Goal: Information Seeking & Learning: Learn about a topic

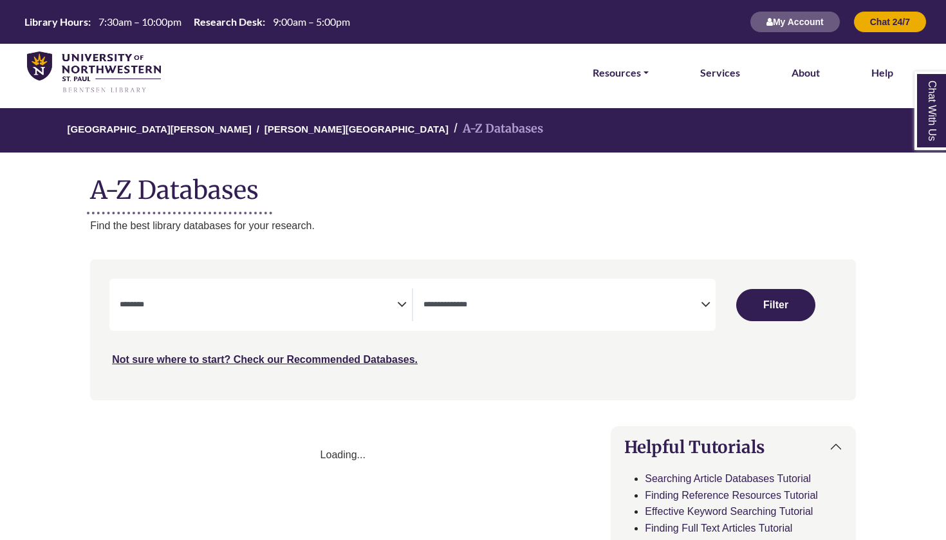
select select "Database Subject Filter"
select select "Database Types Filter"
select select "Database Subject Filter"
select select "Database Types Filter"
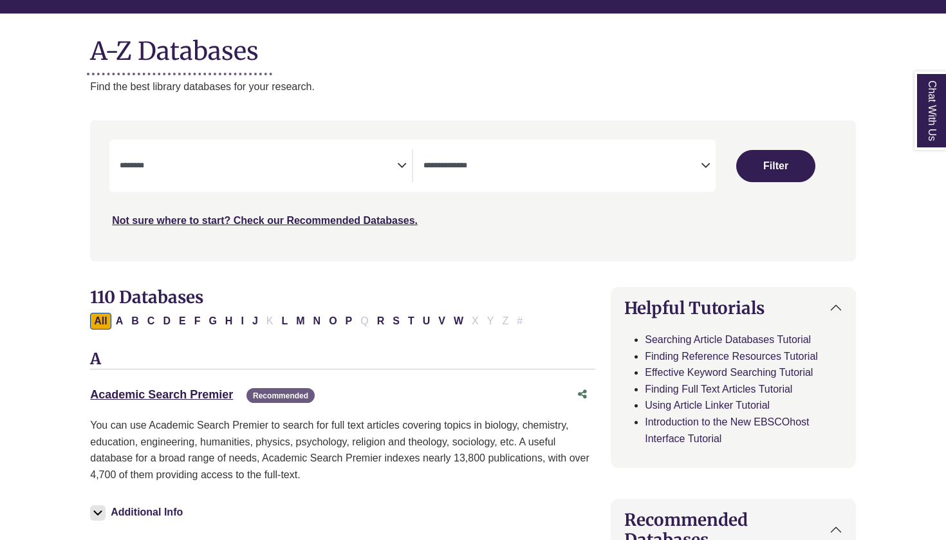
scroll to position [148, 0]
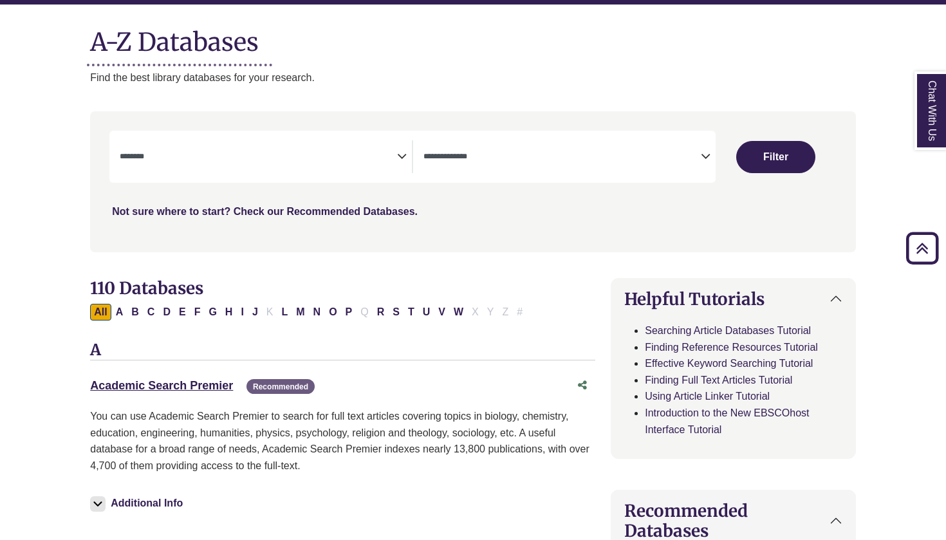
click at [323, 210] on link "Not sure where to start? Check our Recommended Databases." at bounding box center [265, 211] width 306 height 11
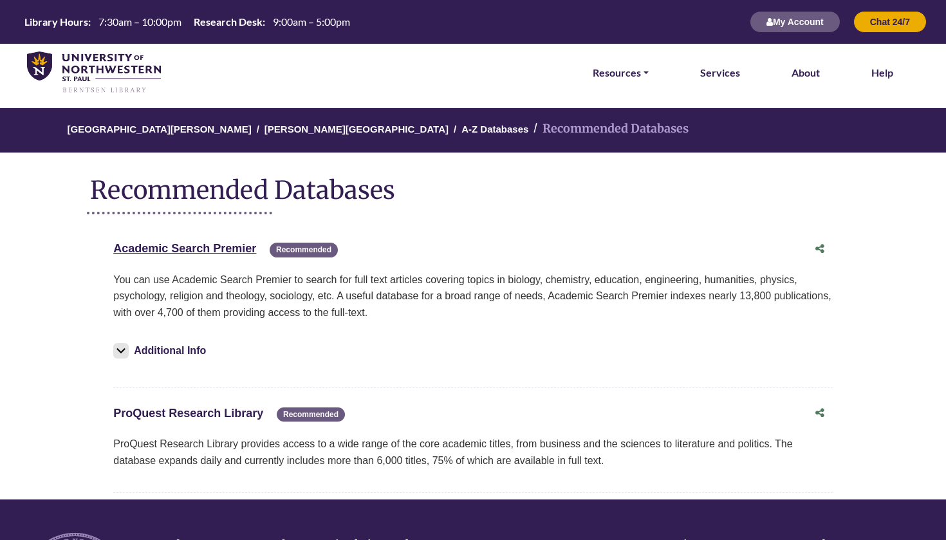
click at [238, 416] on link "ProQuest Research Library This link opens in a new window" at bounding box center [188, 413] width 150 height 13
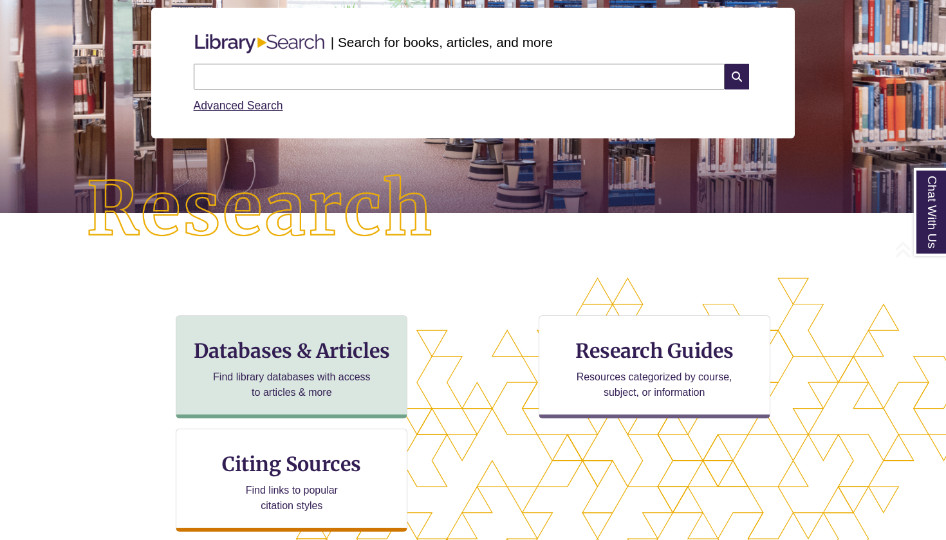
scroll to position [175, 0]
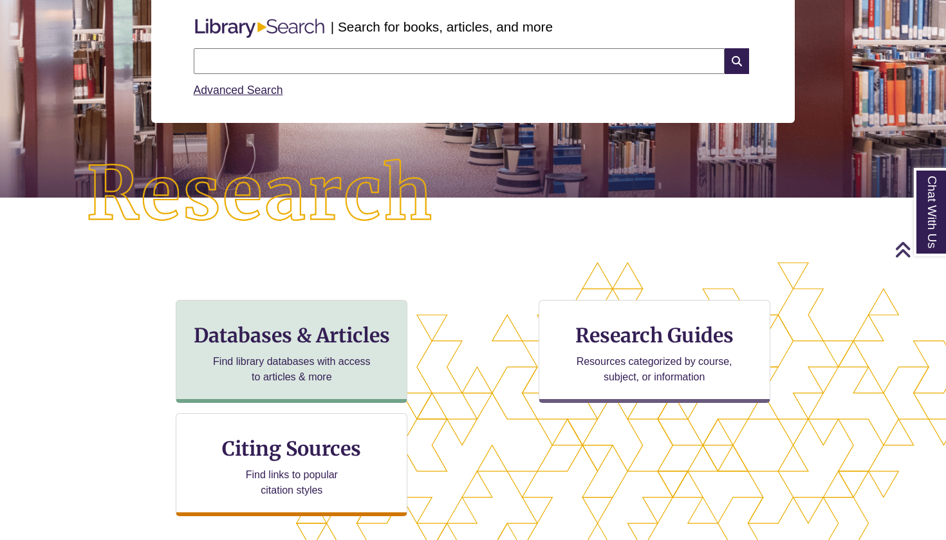
click at [312, 344] on h3 "Databases & Articles" at bounding box center [292, 335] width 210 height 24
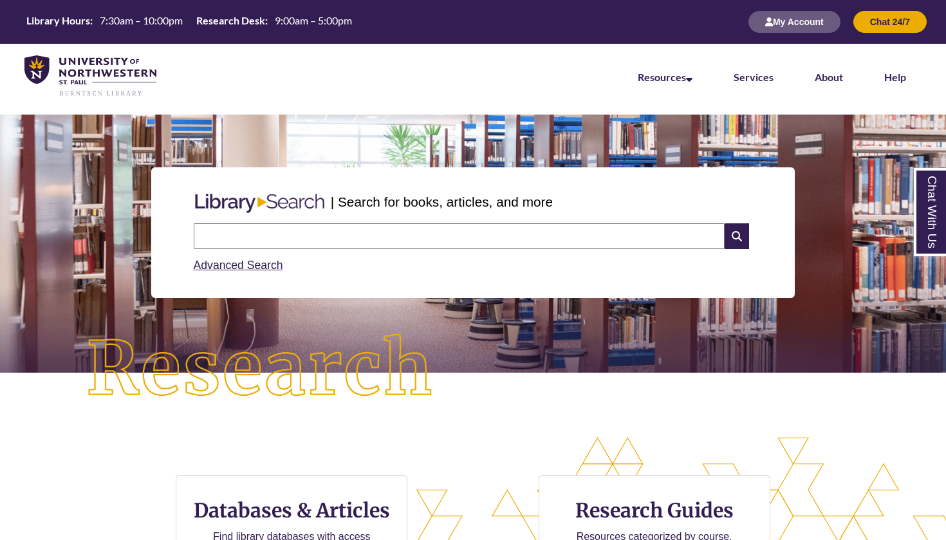
scroll to position [0, 0]
click at [316, 238] on input "text" at bounding box center [459, 236] width 531 height 26
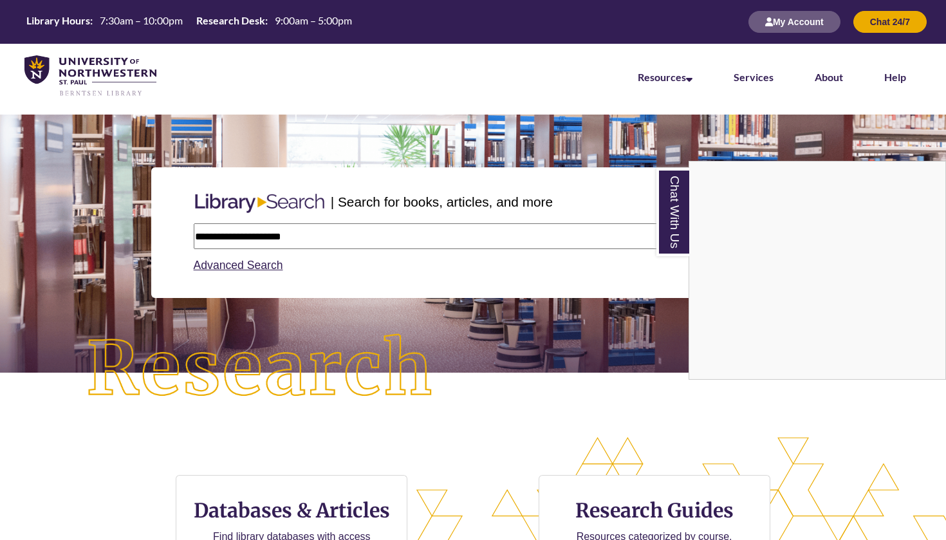
type input "**********"
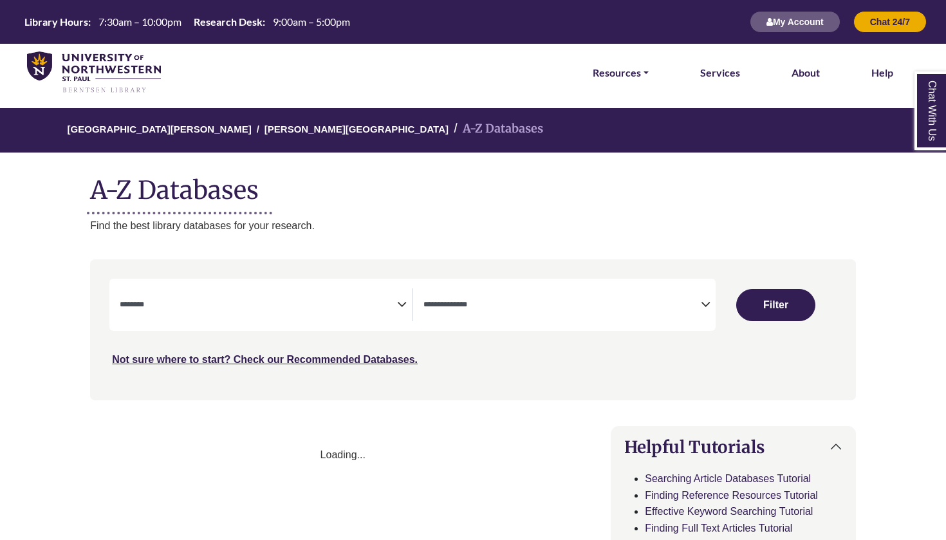
select select "Database Subject Filter"
select select "Database Types Filter"
select select "Database Subject Filter"
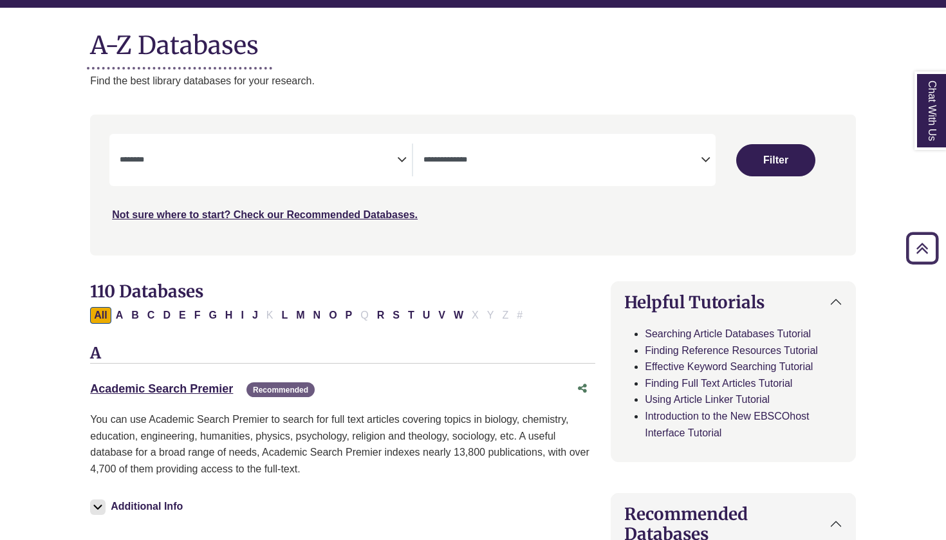
scroll to position [14, 0]
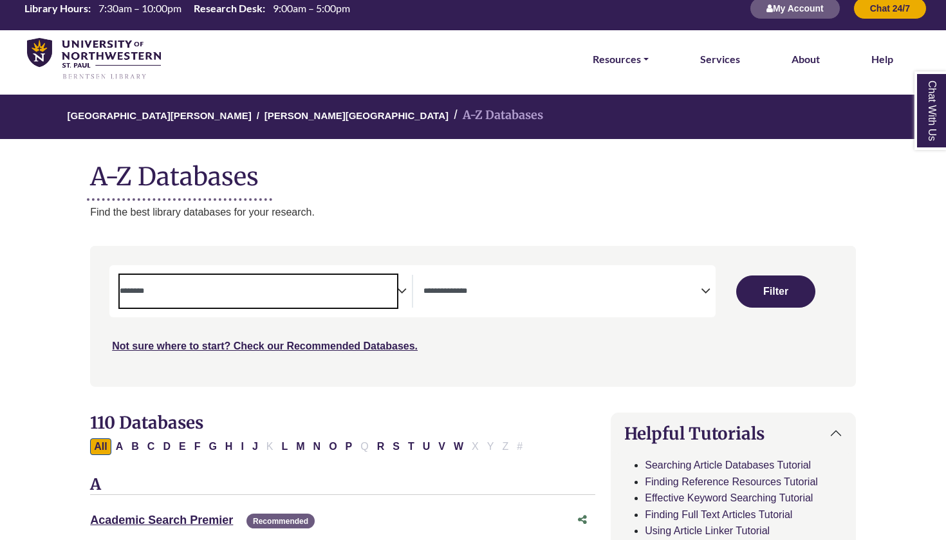
click at [246, 287] on textarea "Search" at bounding box center [259, 292] width 278 height 10
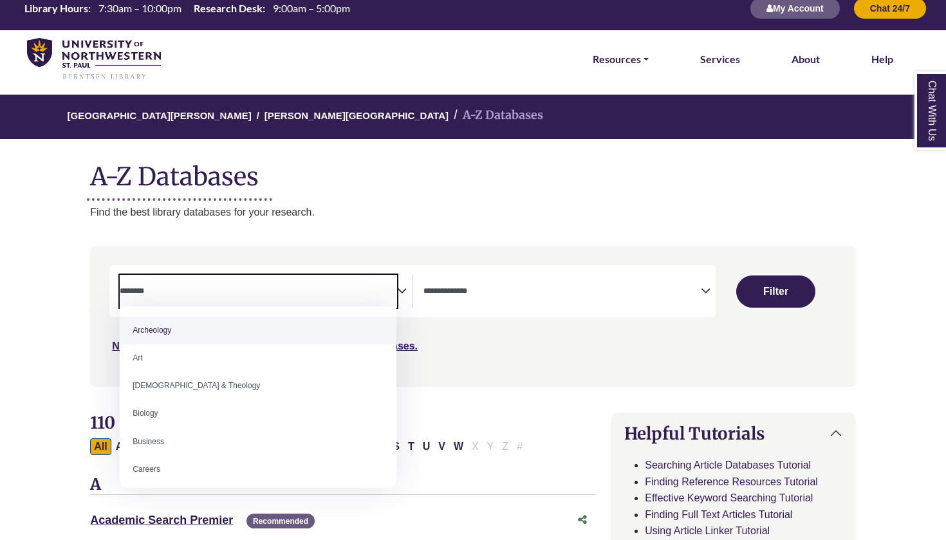
click at [498, 289] on textarea "Search" at bounding box center [563, 292] width 278 height 10
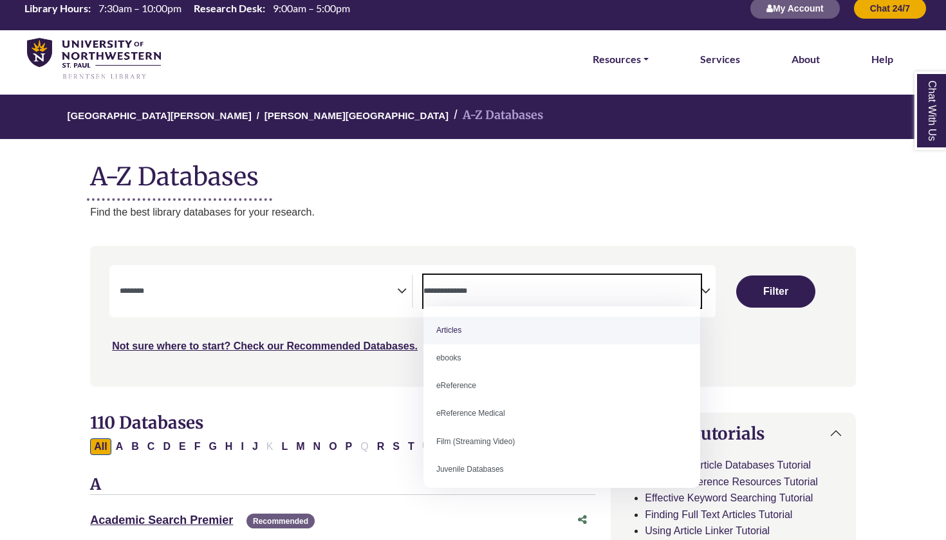
select select "*****"
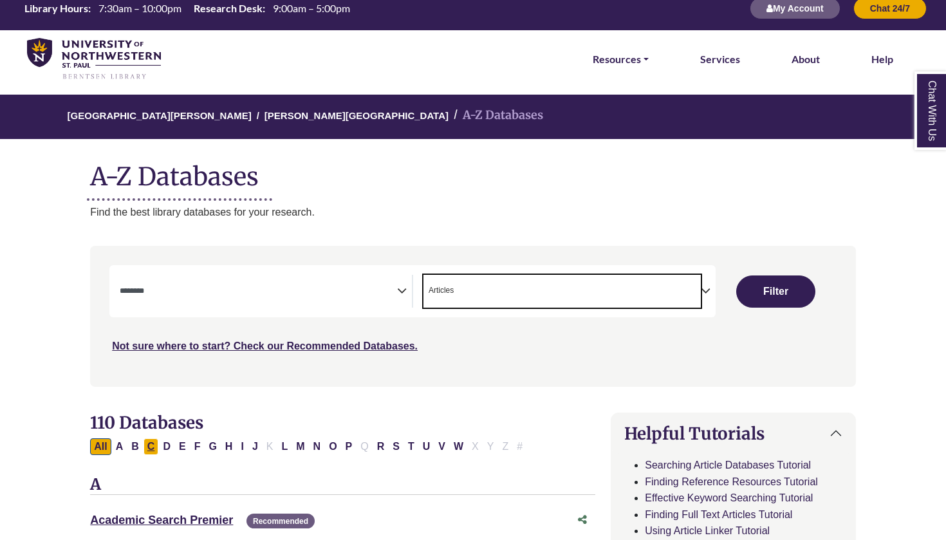
click at [147, 444] on button "C" at bounding box center [151, 446] width 15 height 17
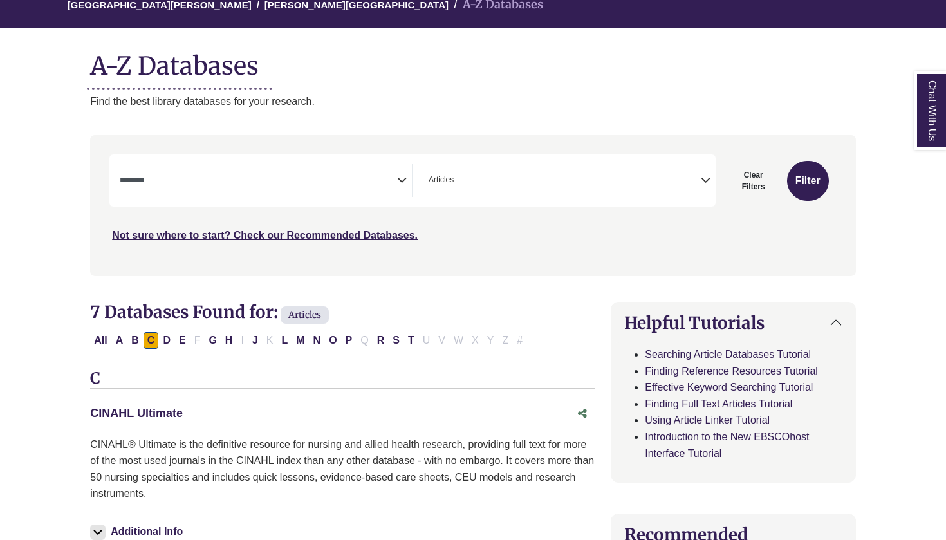
scroll to position [190, 0]
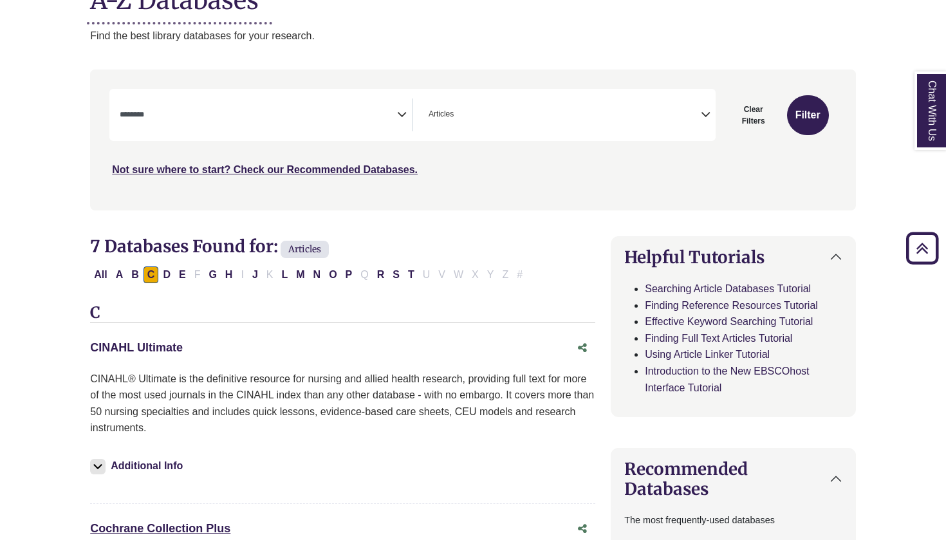
click at [157, 342] on link "CINAHL Ultimate This link opens in a new window" at bounding box center [136, 347] width 93 height 13
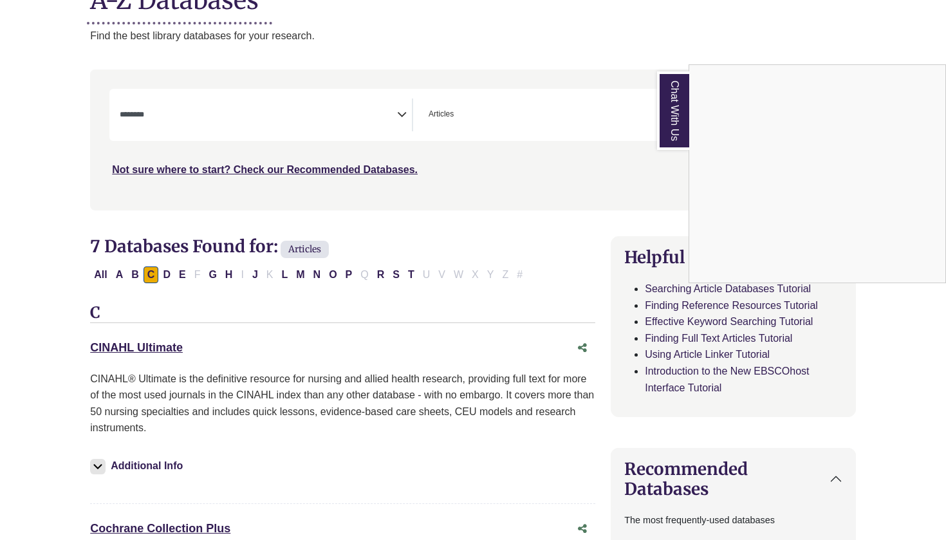
scroll to position [14, 0]
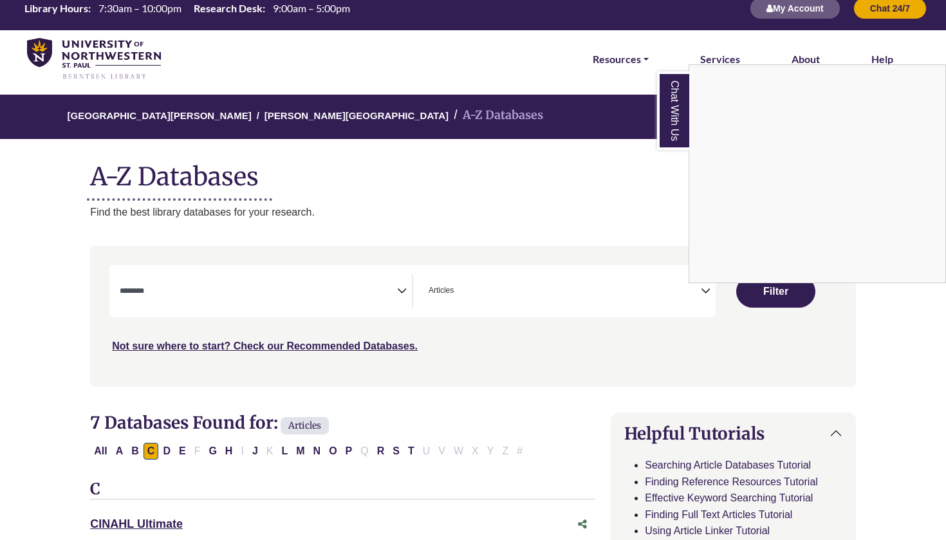
select select "Database Subject Filter"
select select "Database Types Filter"
